Goal: Task Accomplishment & Management: Manage account settings

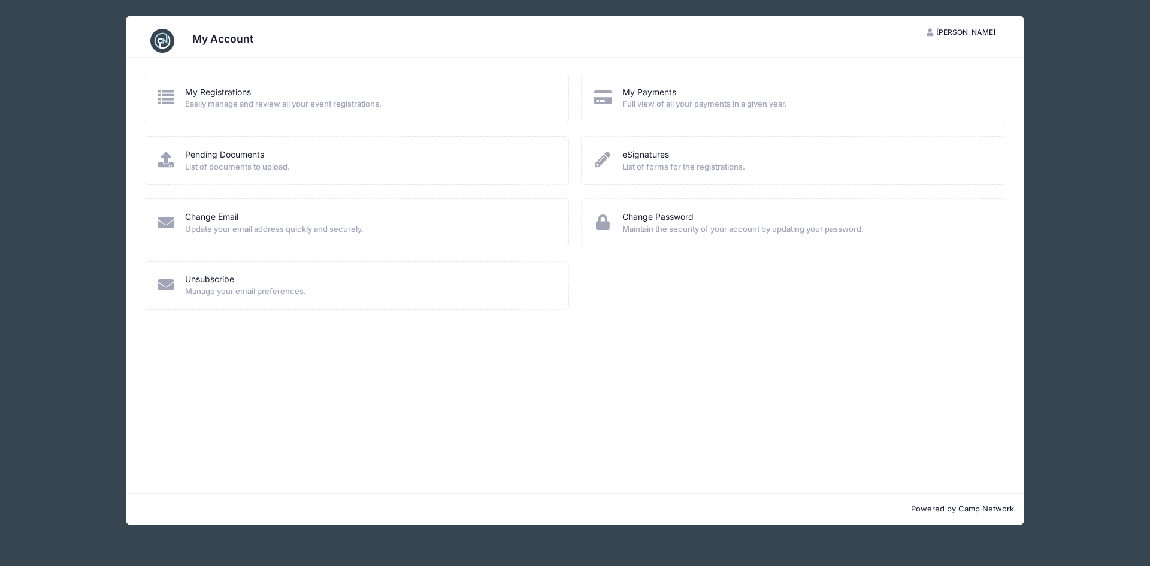
click at [240, 102] on span "Easily manage and review all your event registrations." at bounding box center [369, 104] width 368 height 12
click at [212, 94] on link "My Registrations" at bounding box center [218, 92] width 66 height 13
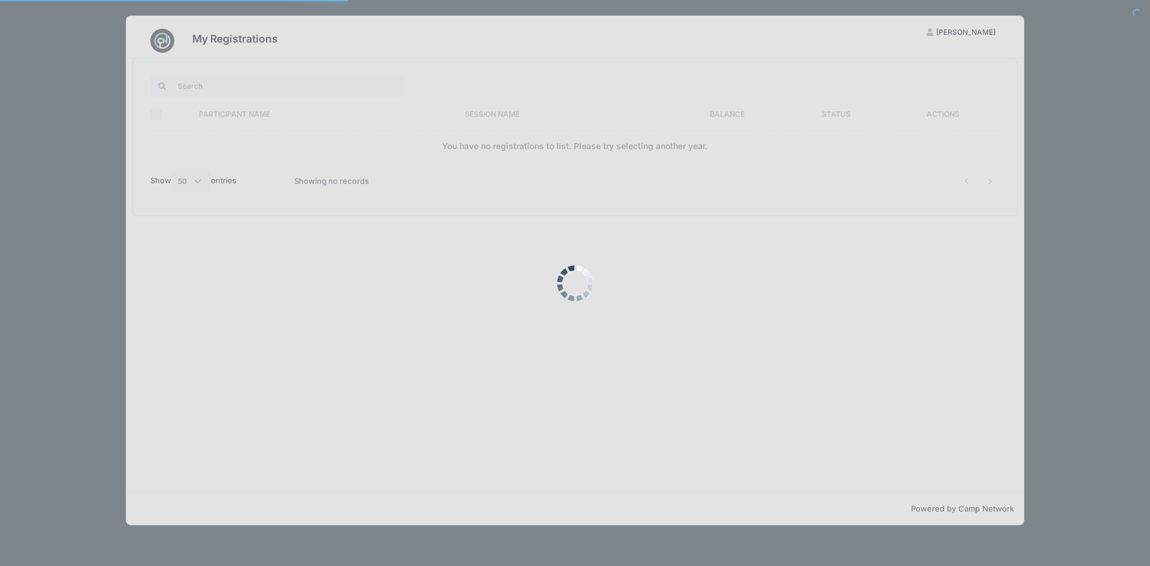
select select "50"
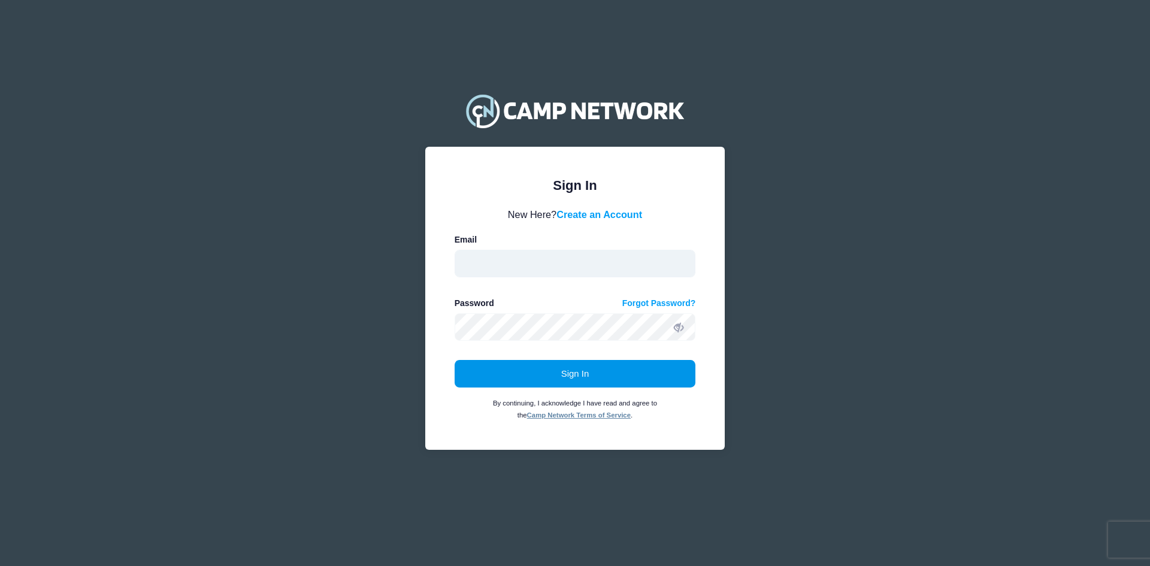
type input "rshahpazian@lvhs.org"
click at [583, 372] on button "Sign In" at bounding box center [575, 374] width 241 height 28
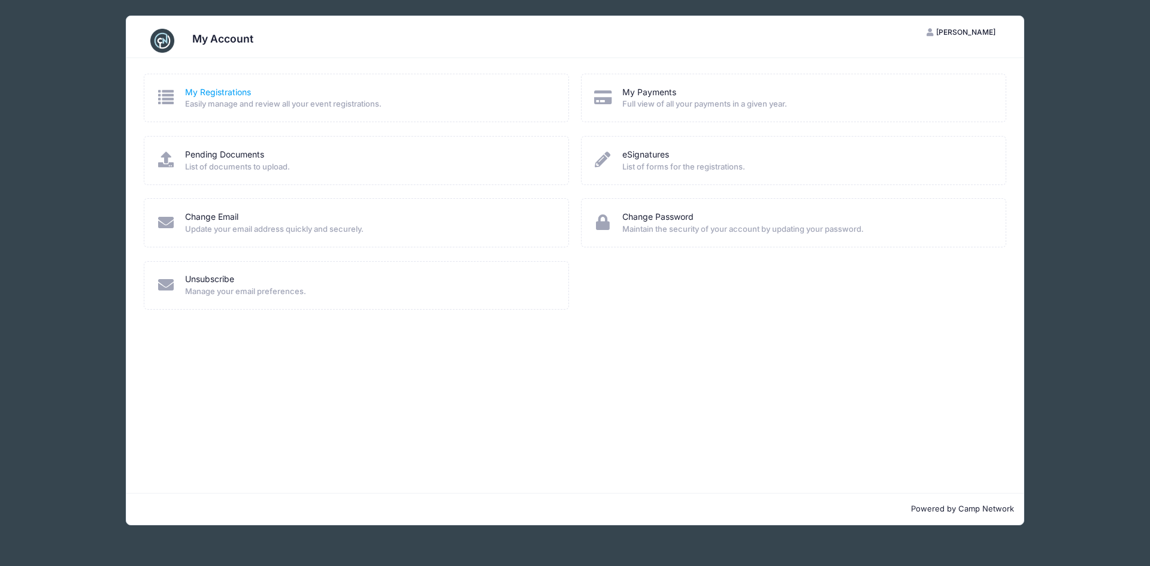
click at [222, 92] on link "My Registrations" at bounding box center [218, 92] width 66 height 13
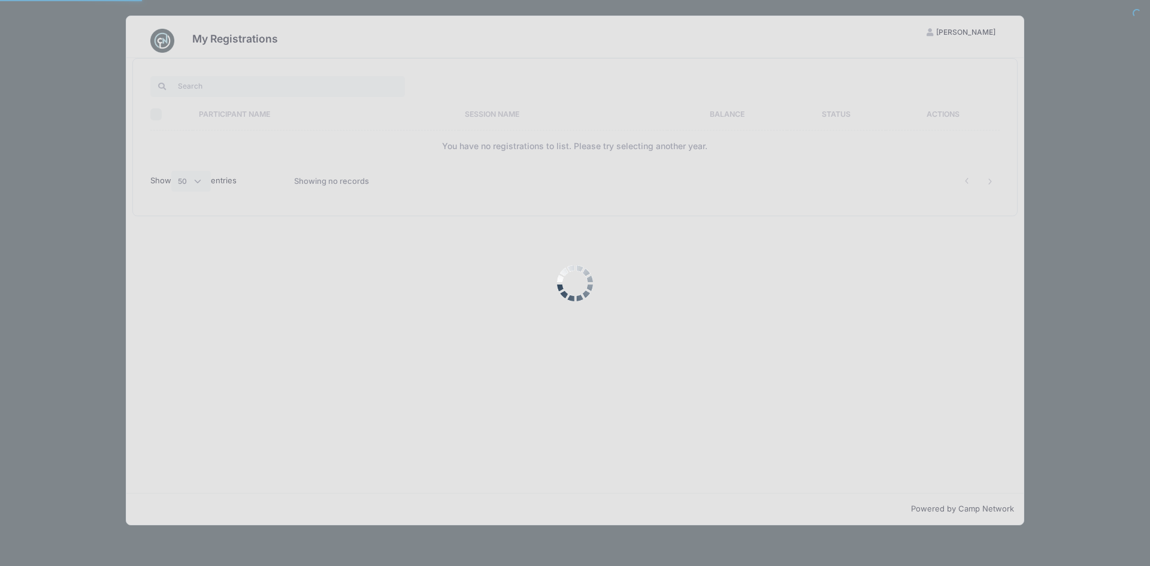
select select "50"
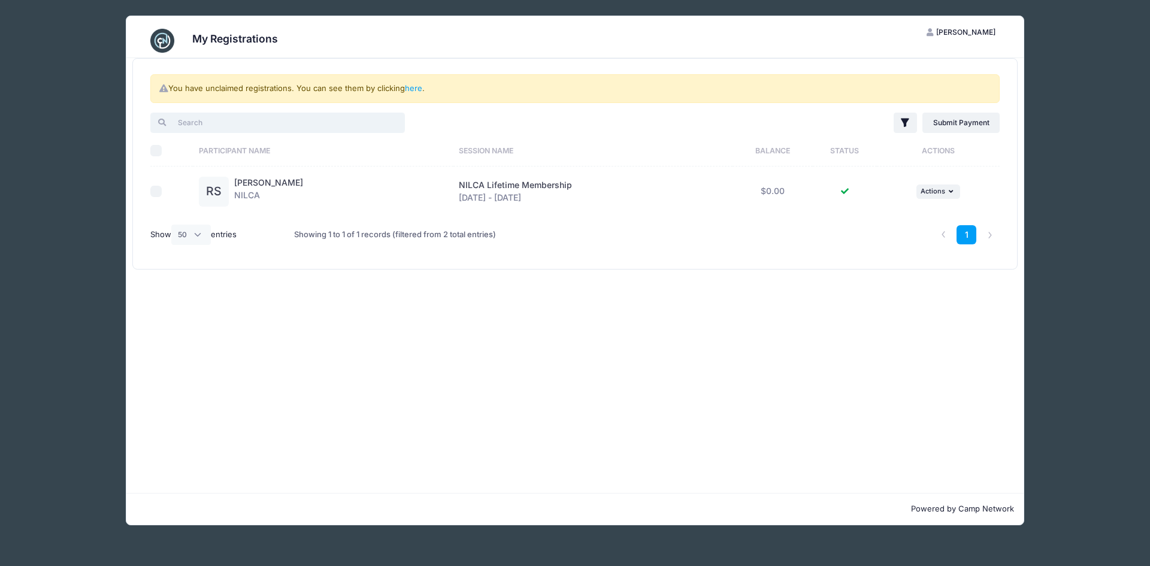
click at [265, 127] on input "search" at bounding box center [277, 123] width 255 height 20
click at [155, 44] on img at bounding box center [162, 41] width 24 height 24
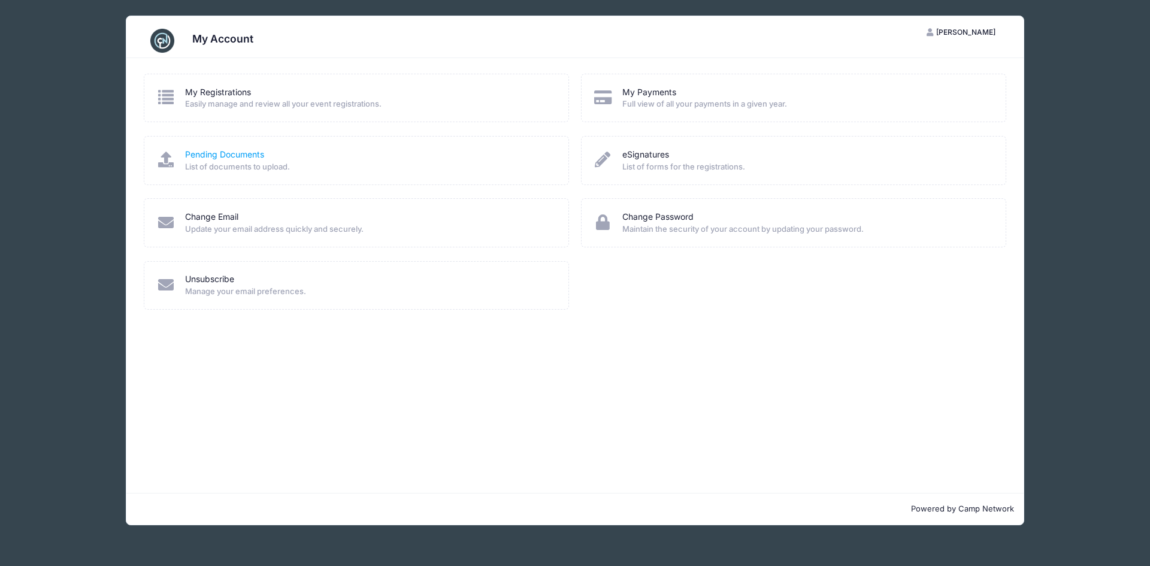
click at [249, 154] on link "Pending Documents" at bounding box center [224, 155] width 79 height 13
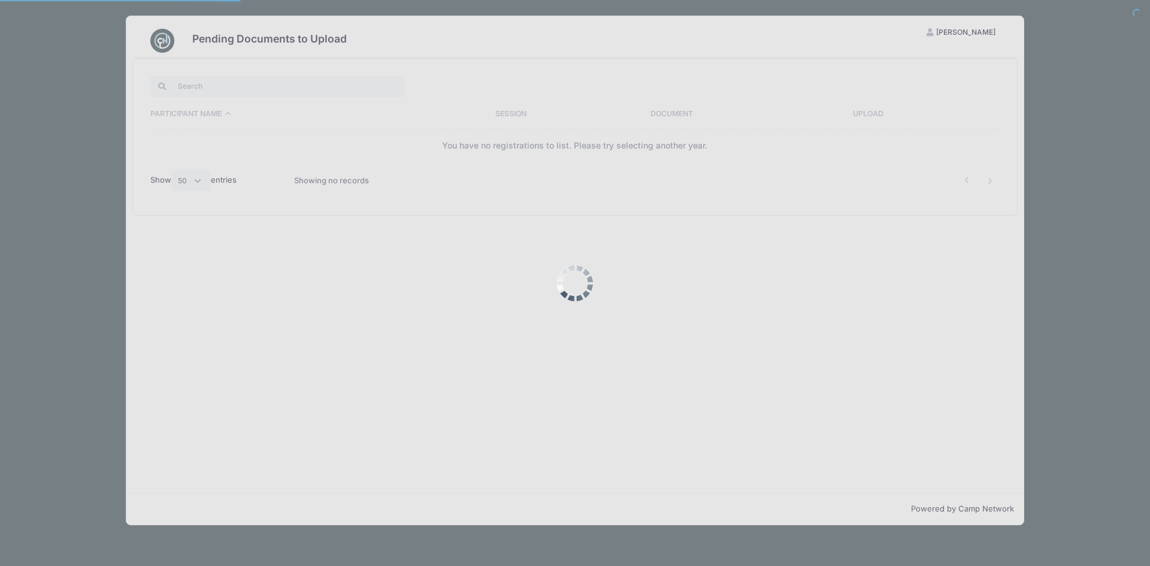
select select "50"
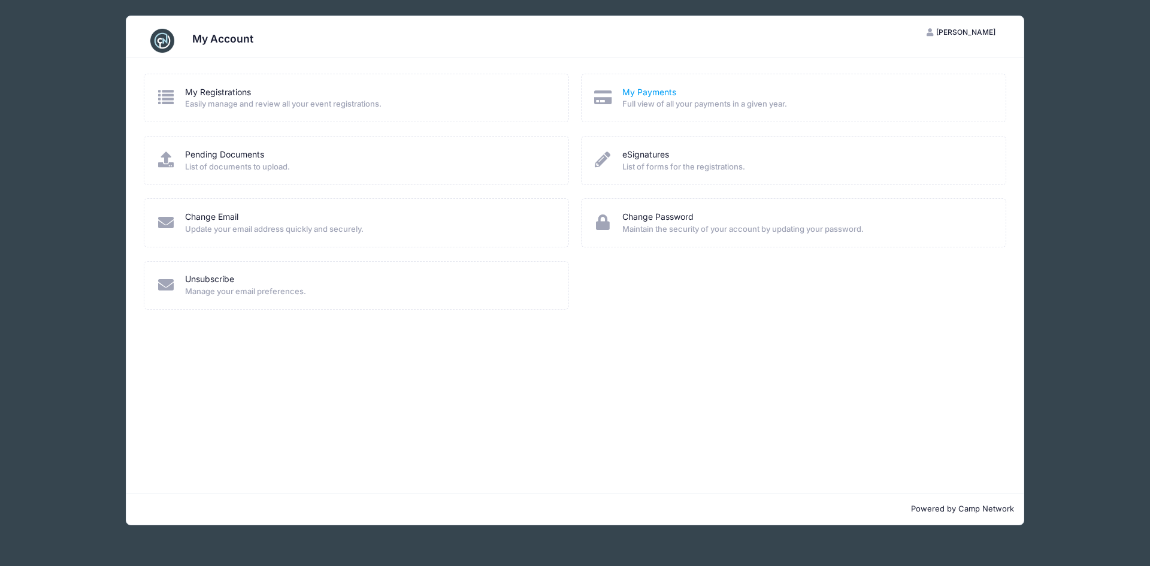
click at [652, 93] on link "My Payments" at bounding box center [649, 92] width 54 height 13
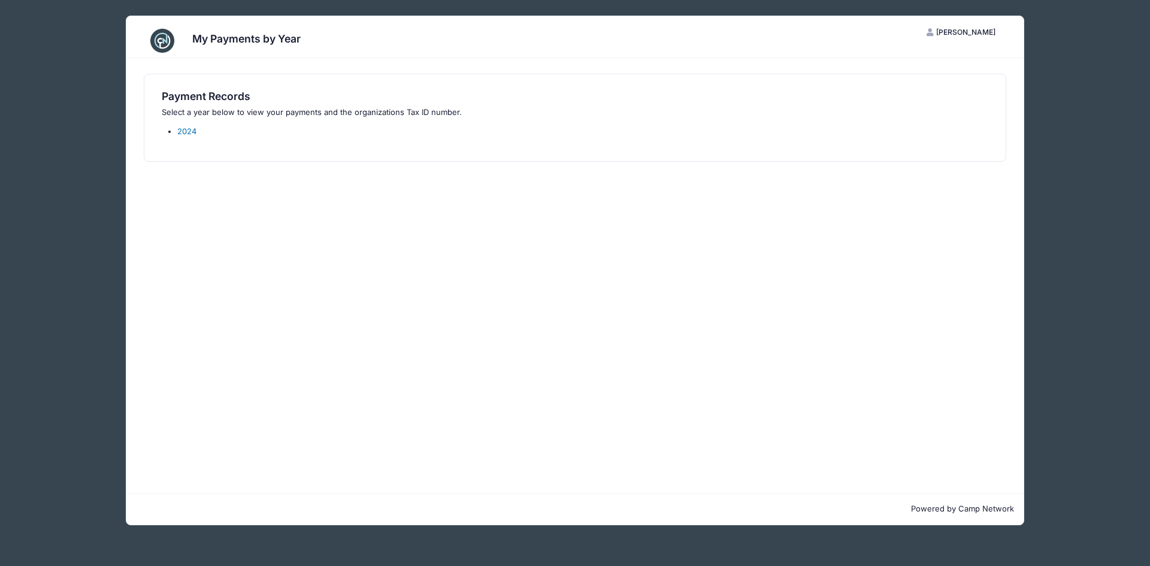
click at [195, 134] on link "2024" at bounding box center [186, 131] width 19 height 10
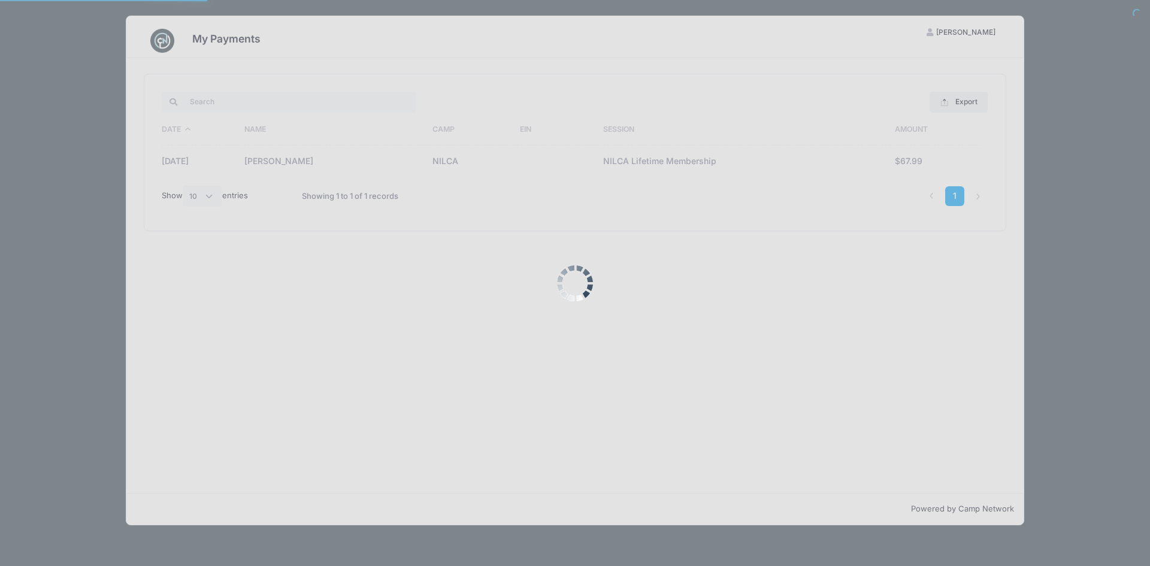
select select "10"
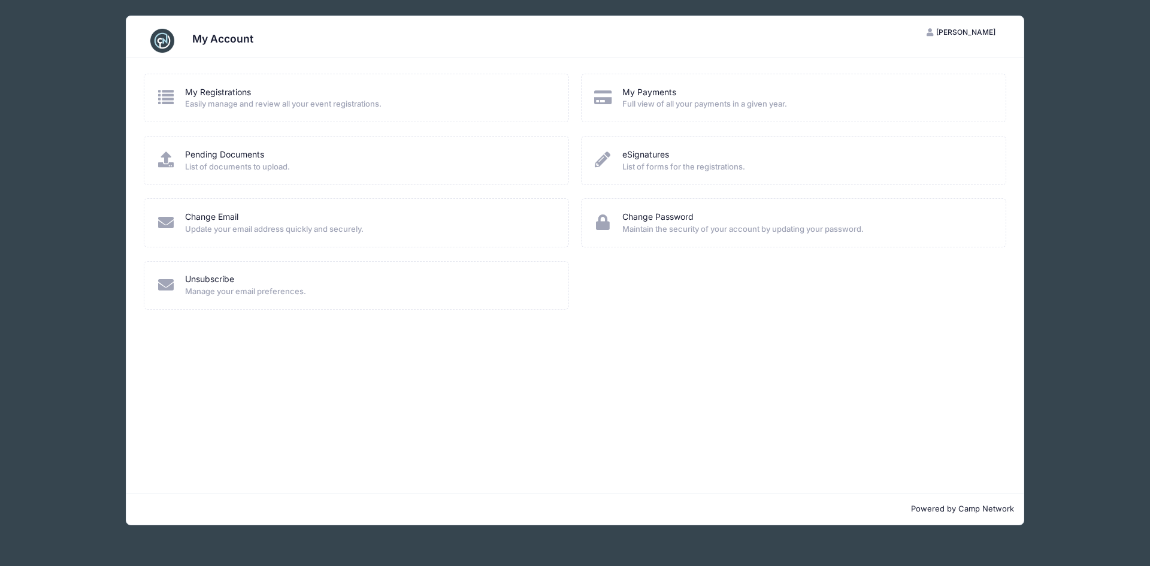
click at [956, 29] on span "[PERSON_NAME]" at bounding box center [965, 32] width 59 height 9
click at [916, 57] on link "My Account" at bounding box center [931, 61] width 138 height 23
click at [169, 40] on img at bounding box center [162, 41] width 24 height 24
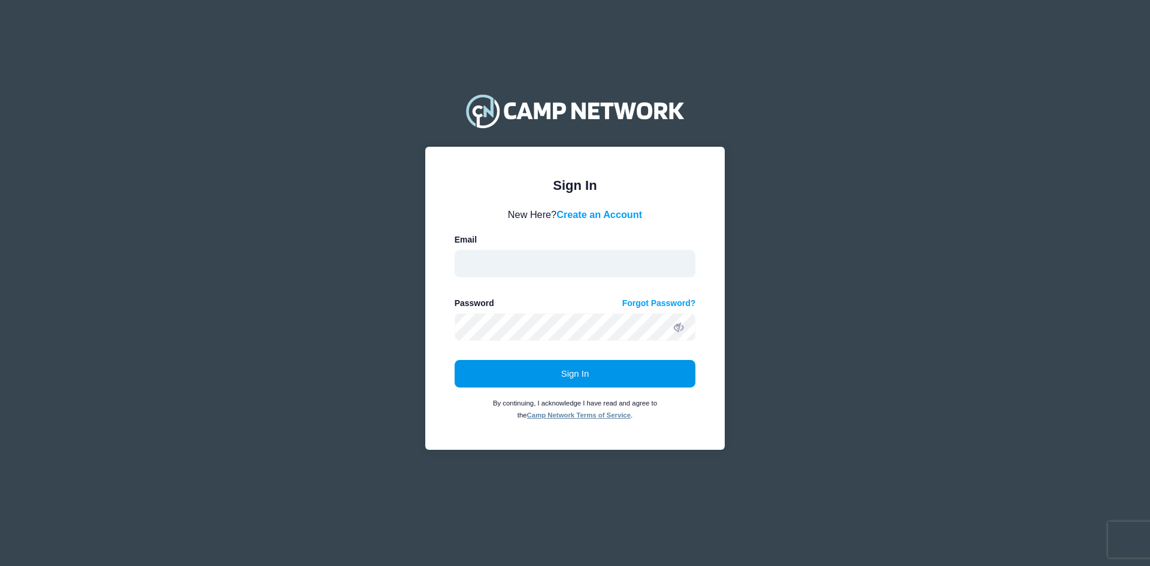
type input "rshahpazian@lvhs.org"
click at [570, 377] on button "Sign In" at bounding box center [575, 374] width 241 height 28
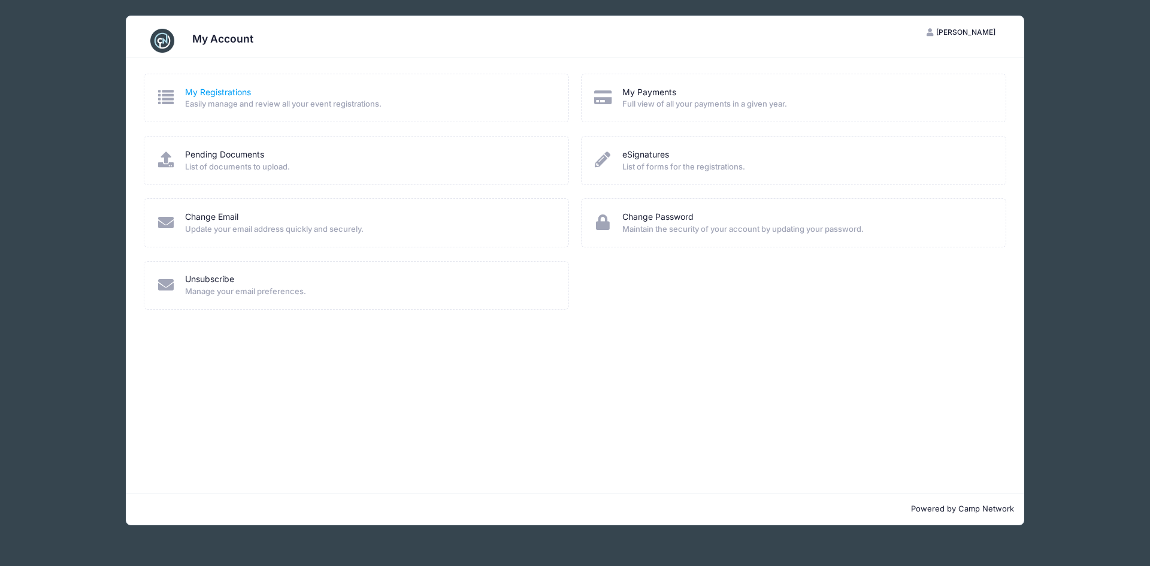
click at [245, 90] on link "My Registrations" at bounding box center [218, 92] width 66 height 13
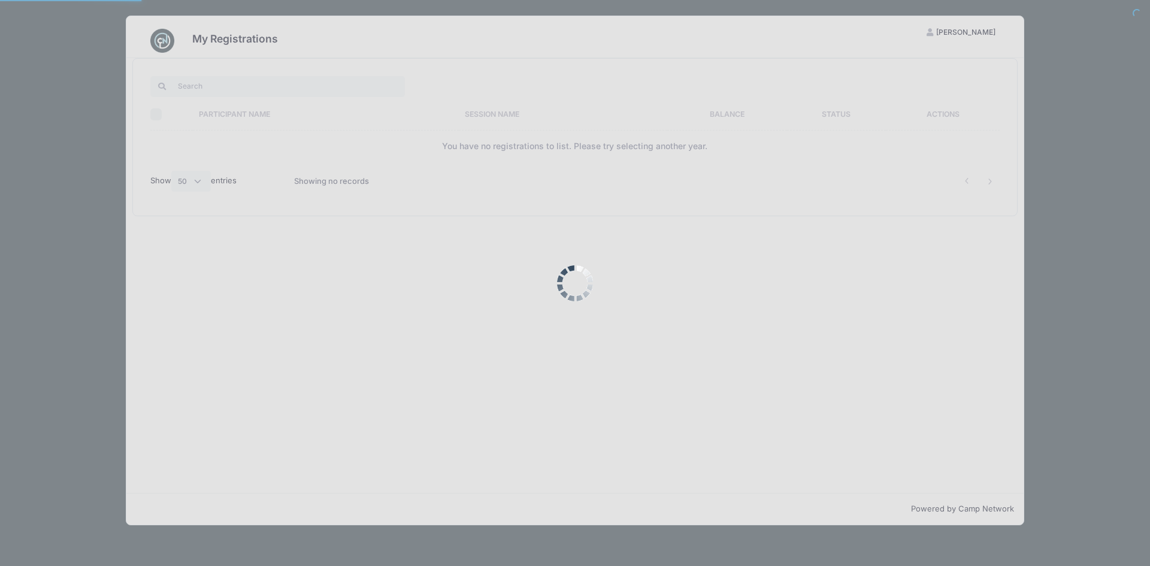
select select "50"
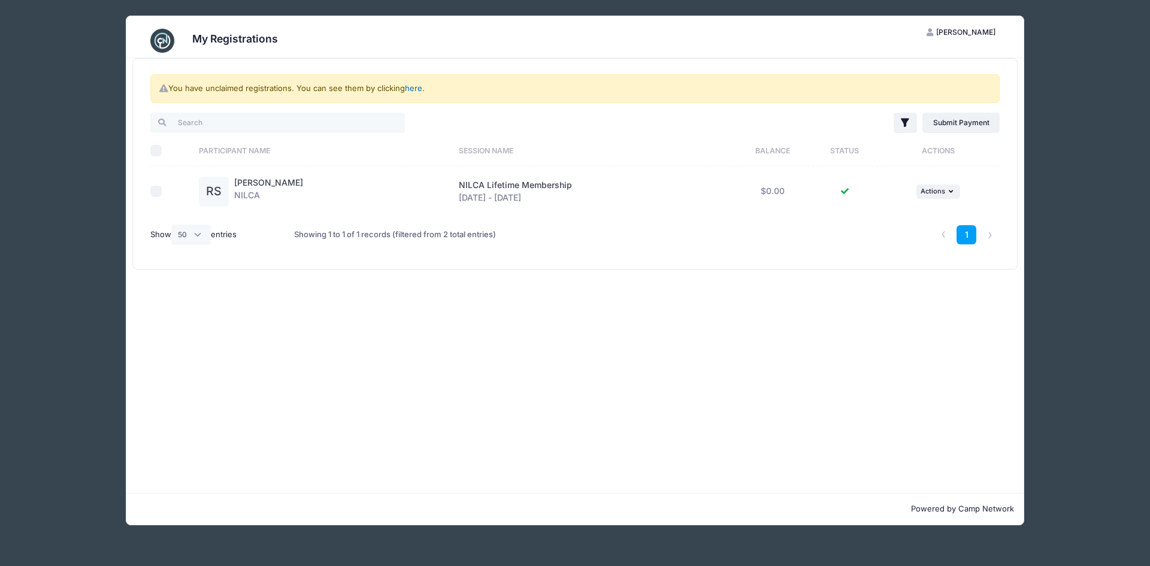
click at [415, 89] on link "here" at bounding box center [413, 88] width 17 height 10
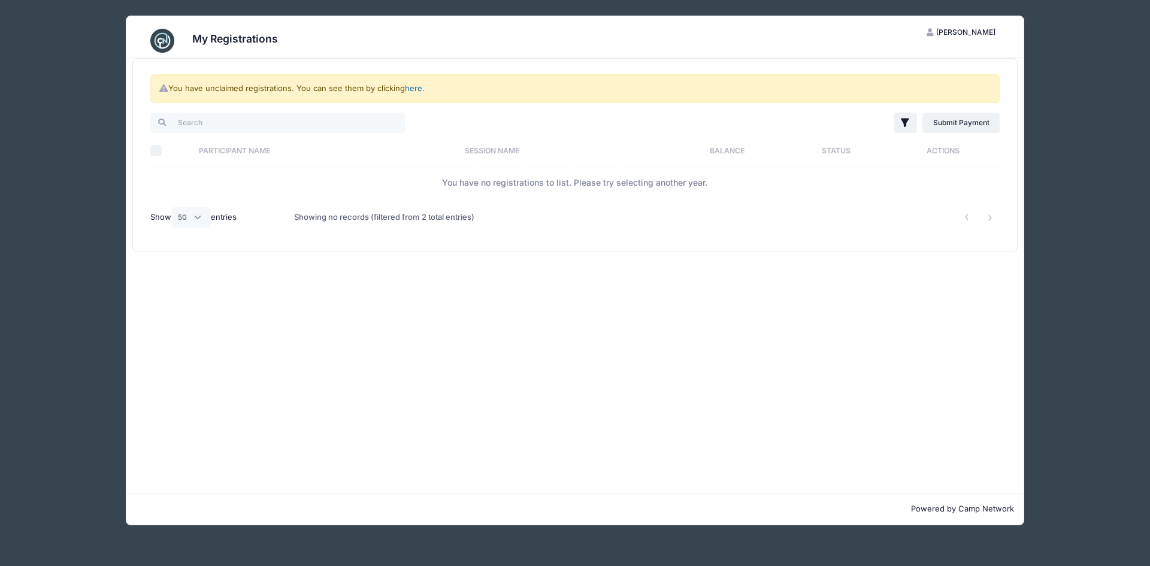
click at [417, 90] on link "here" at bounding box center [413, 88] width 17 height 10
click at [155, 150] on input "Select All" at bounding box center [156, 151] width 12 height 12
checkbox input "true"
click at [412, 90] on link "here" at bounding box center [413, 88] width 17 height 10
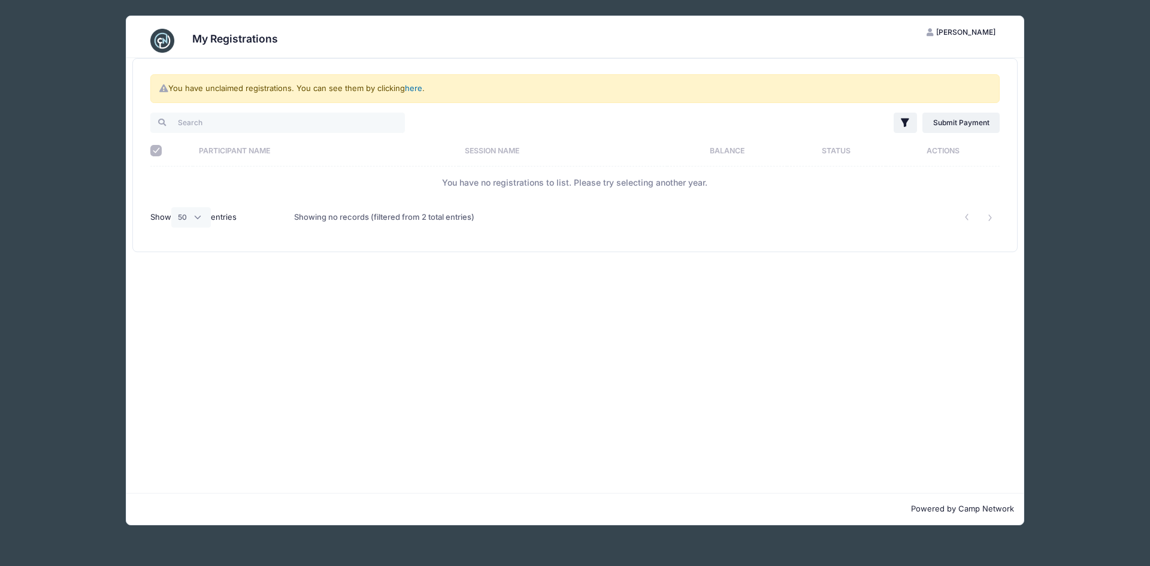
click at [412, 90] on link "here" at bounding box center [413, 88] width 17 height 10
click at [973, 125] on link "Submit Payment" at bounding box center [960, 123] width 77 height 20
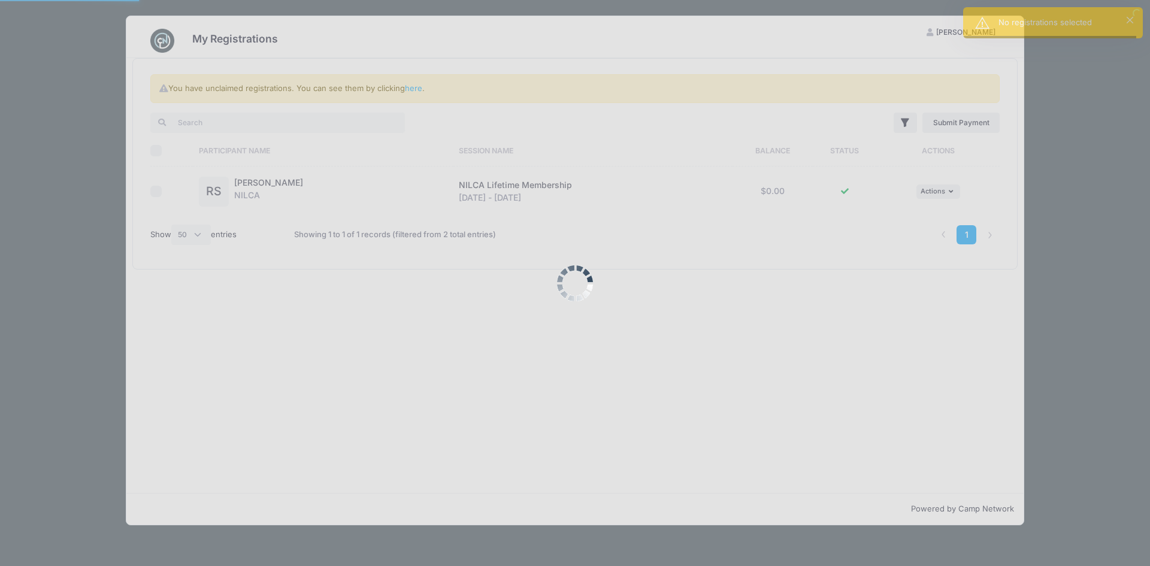
select select "50"
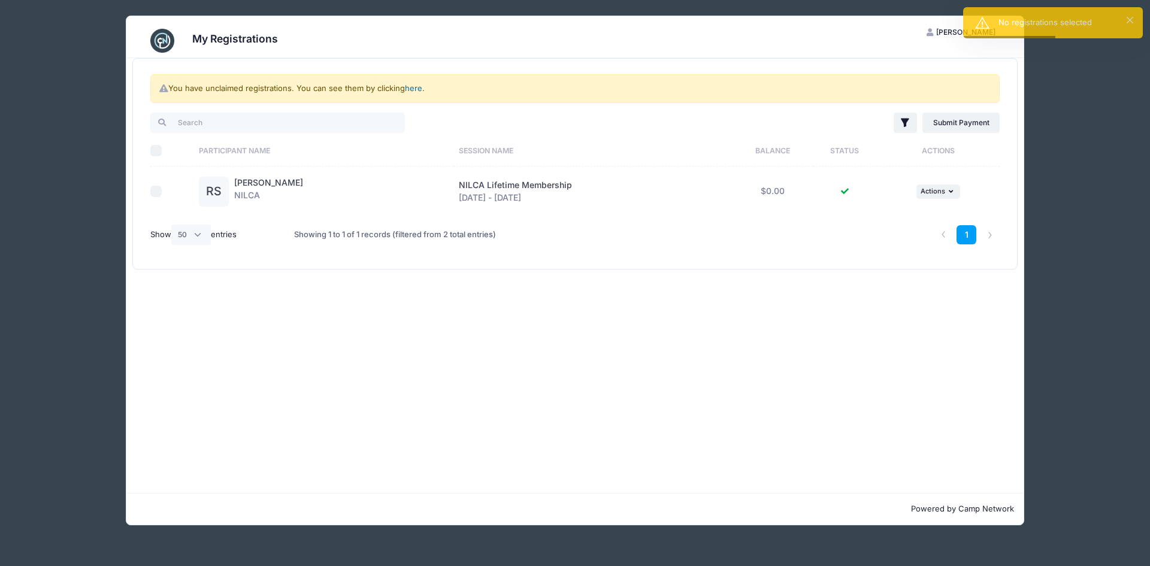
click at [417, 89] on link "here" at bounding box center [413, 88] width 17 height 10
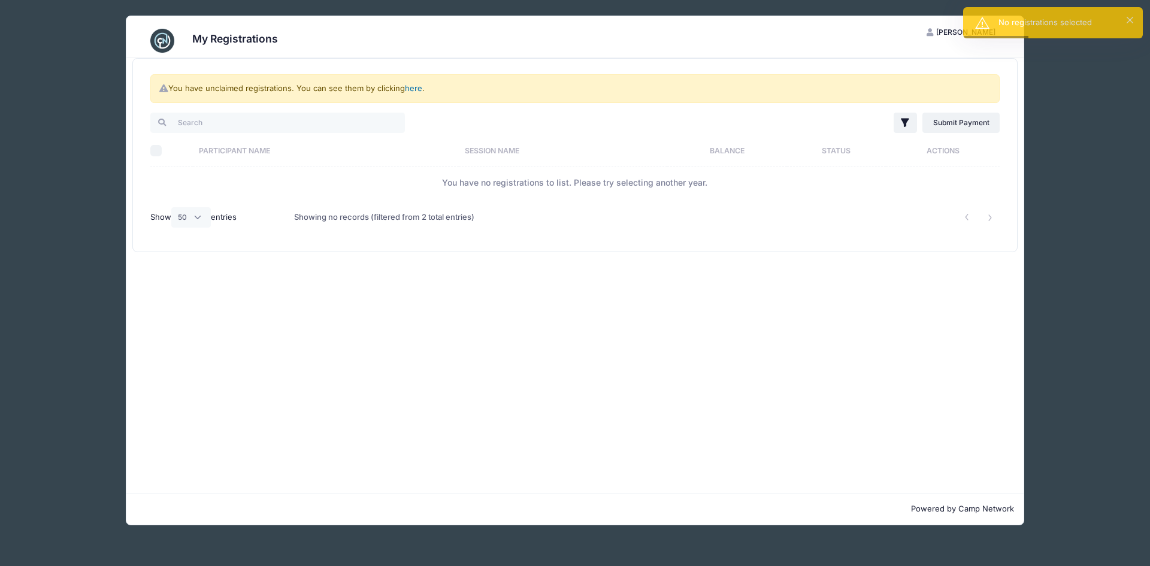
click at [417, 89] on link "here" at bounding box center [413, 88] width 17 height 10
click at [287, 163] on th "Participant Name" at bounding box center [326, 151] width 266 height 32
click at [291, 190] on td "You have no registrations to list. Please try selecting another year." at bounding box center [574, 182] width 849 height 32
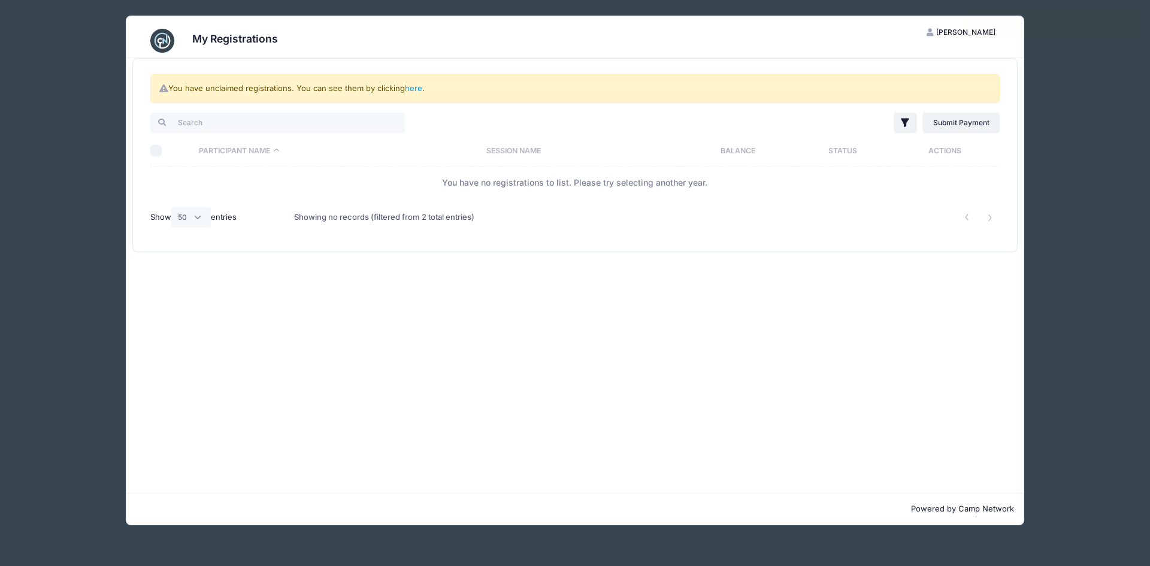
click at [491, 186] on td "You have no registrations to list. Please try selecting another year." at bounding box center [574, 182] width 849 height 32
click at [735, 208] on div at bounding box center [754, 218] width 502 height 38
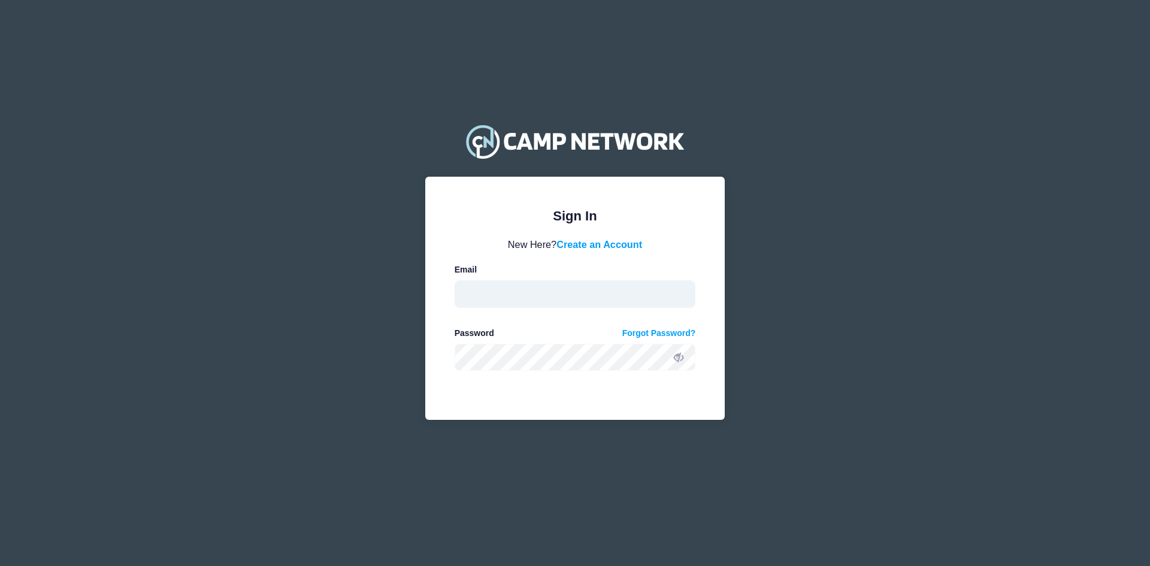
click at [537, 287] on input "email" at bounding box center [575, 294] width 241 height 28
type input "[EMAIL_ADDRESS][DOMAIN_NAME]"
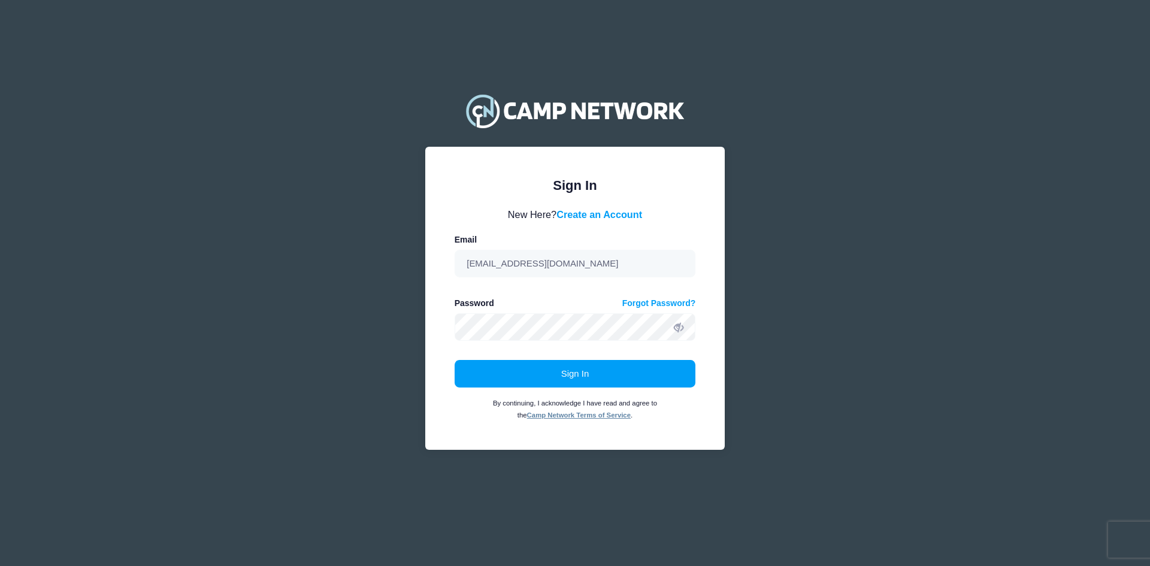
drag, startPoint x: 527, startPoint y: 343, endPoint x: 647, endPoint y: 400, distance: 132.9
click at [647, 400] on small "By continuing, I acknowledge I have read and agree to the Camp Network Terms of…" at bounding box center [575, 408] width 164 height 19
click at [639, 378] on button "Sign In" at bounding box center [575, 374] width 241 height 28
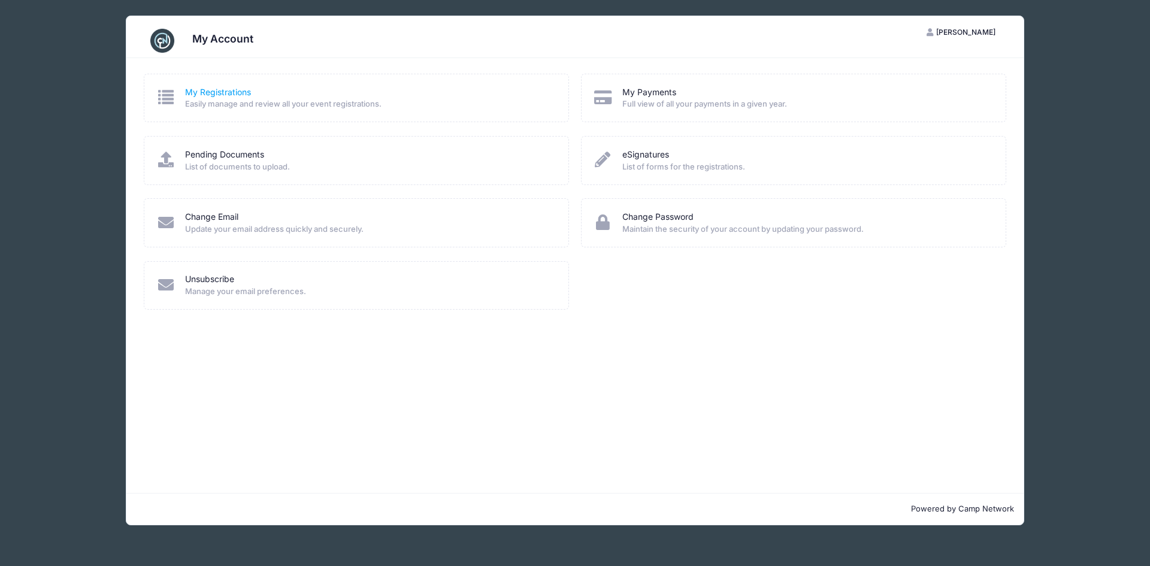
click at [219, 93] on link "My Registrations" at bounding box center [218, 92] width 66 height 13
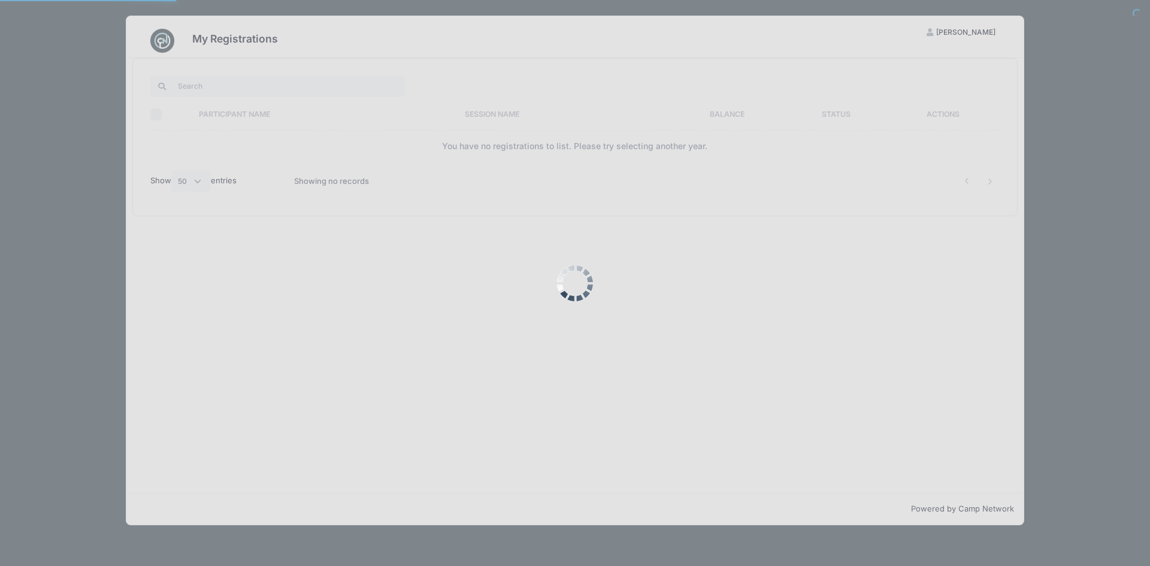
select select "50"
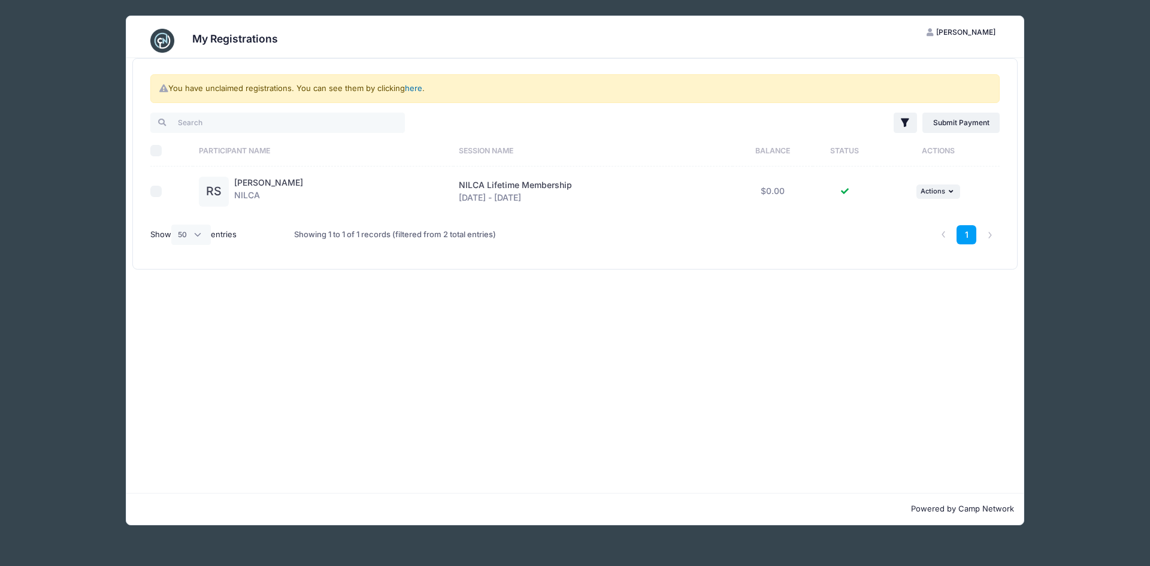
click at [419, 90] on link "here" at bounding box center [413, 88] width 17 height 10
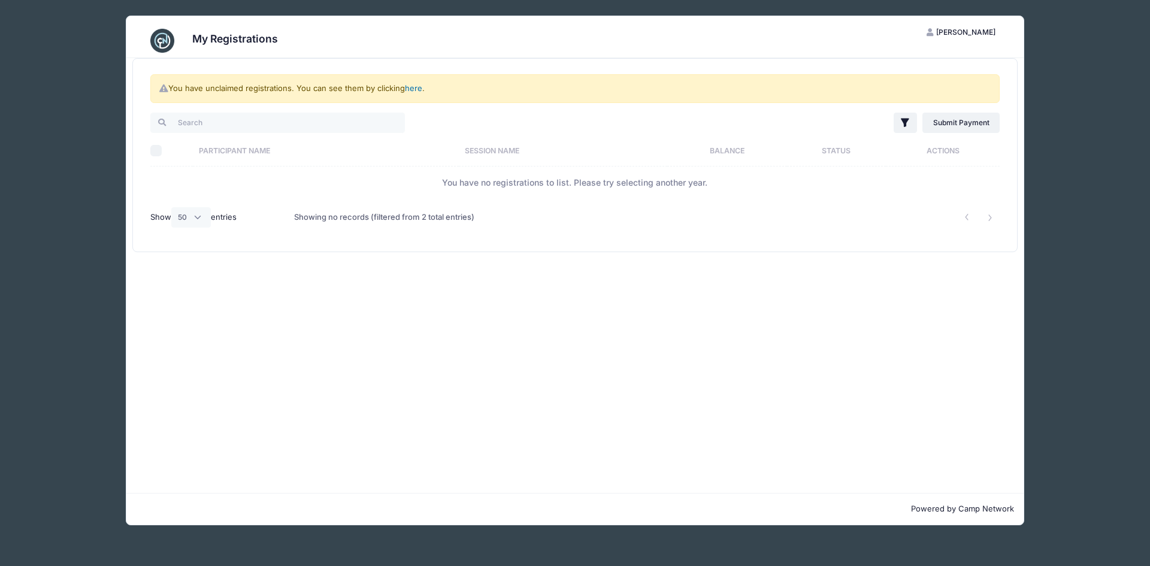
click at [417, 89] on link "here" at bounding box center [413, 88] width 17 height 10
click at [900, 124] on icon "button" at bounding box center [905, 123] width 12 height 12
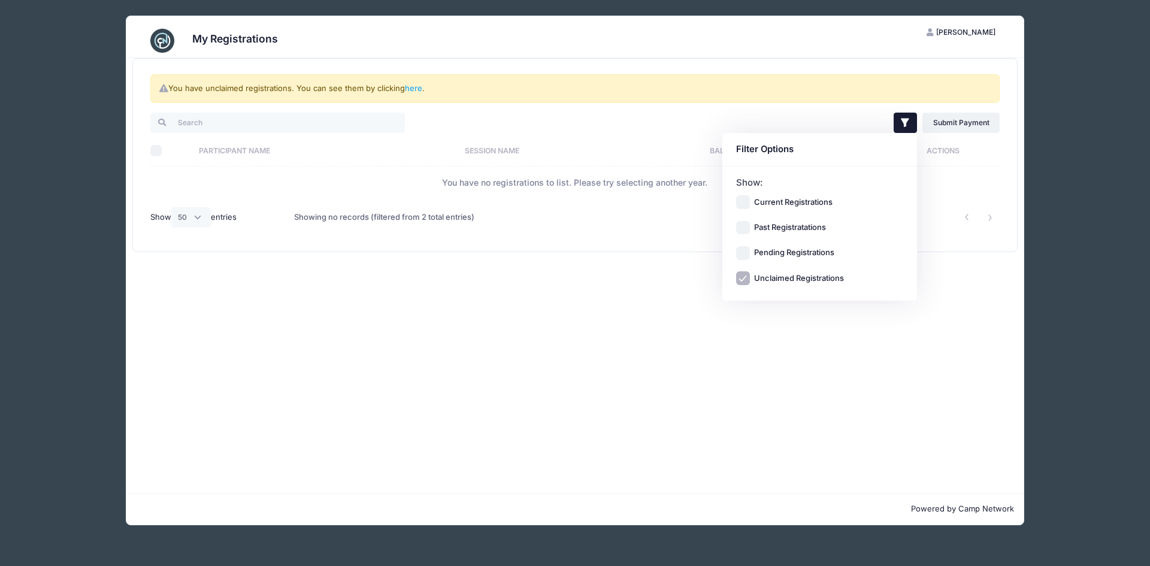
click at [741, 250] on input "Pending Registrations" at bounding box center [743, 253] width 14 height 14
checkbox input "true"
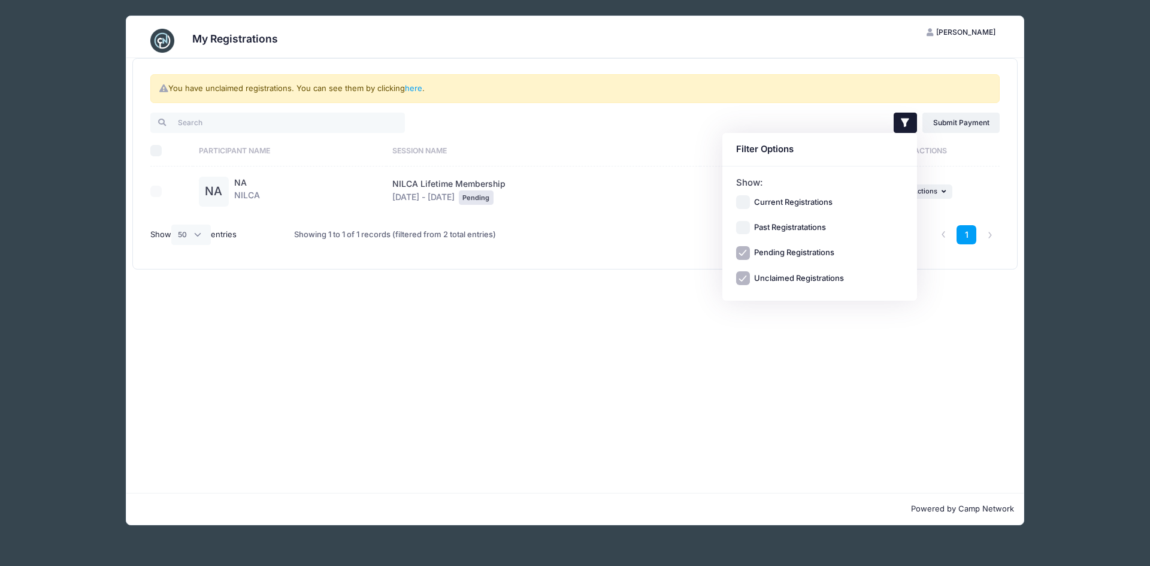
click at [741, 227] on input "Past Registratations" at bounding box center [743, 228] width 14 height 14
checkbox input "true"
click at [743, 198] on input "Current Registrations" at bounding box center [743, 202] width 14 height 14
checkbox input "true"
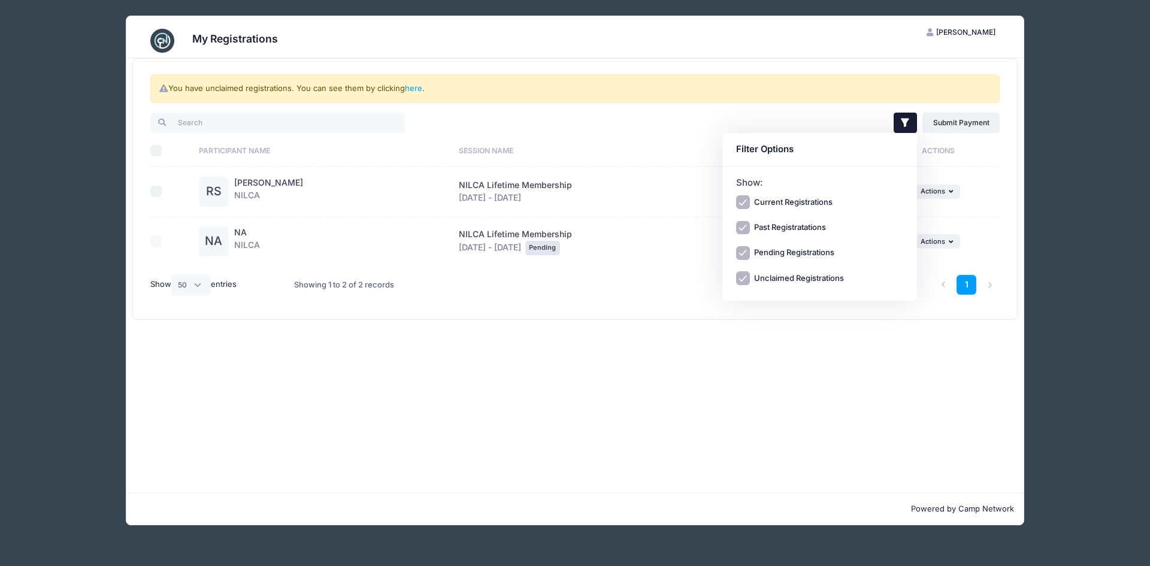
click at [684, 255] on td "NILCA Lifetime Membership [DATE] - [DATE] Pending" at bounding box center [593, 242] width 280 height 50
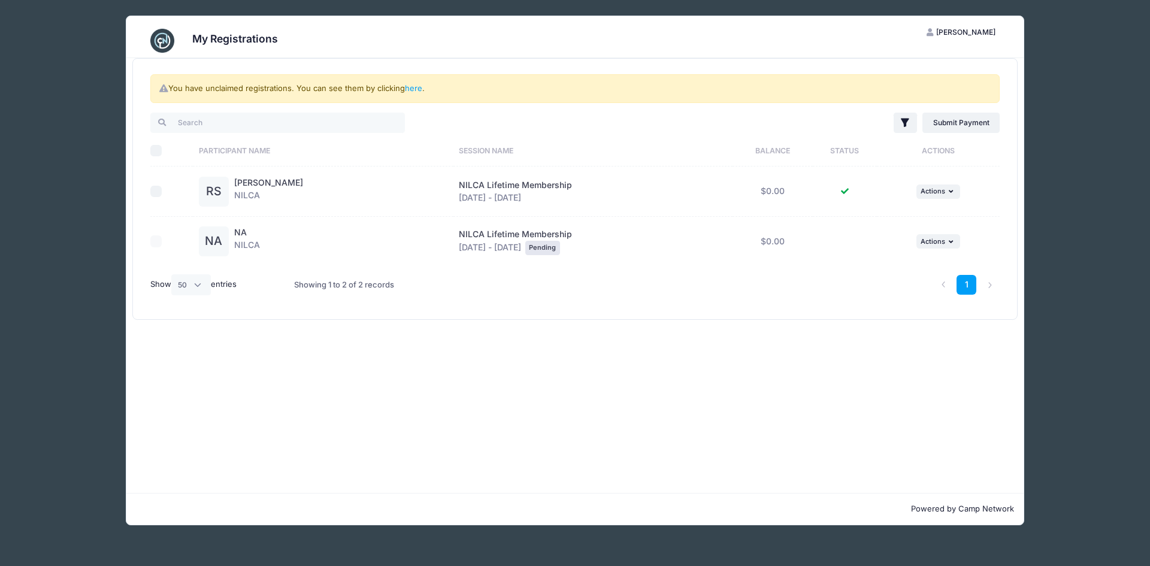
click at [31, 98] on div "My Registrations RS [PERSON_NAME] My Account Logout You have unclaimed registra…" at bounding box center [575, 283] width 1114 height 566
click at [1046, 32] on div "My Registrations RS [PERSON_NAME] My Account Logout You have unclaimed registra…" at bounding box center [575, 270] width 1078 height 541
